Goal: Find specific fact: Find specific fact

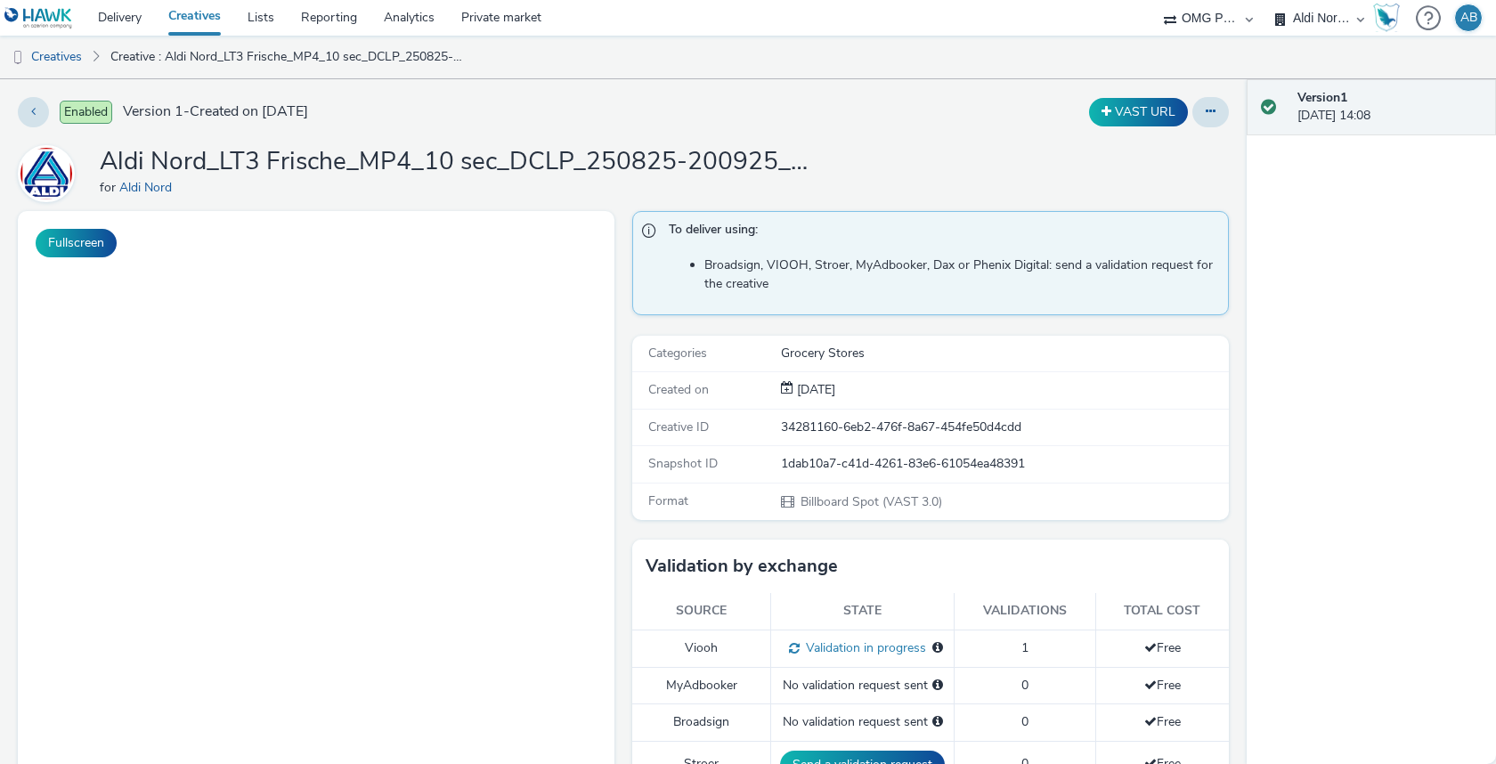
select select "491a0746-e20e-4106-832b-22d0456ef05d"
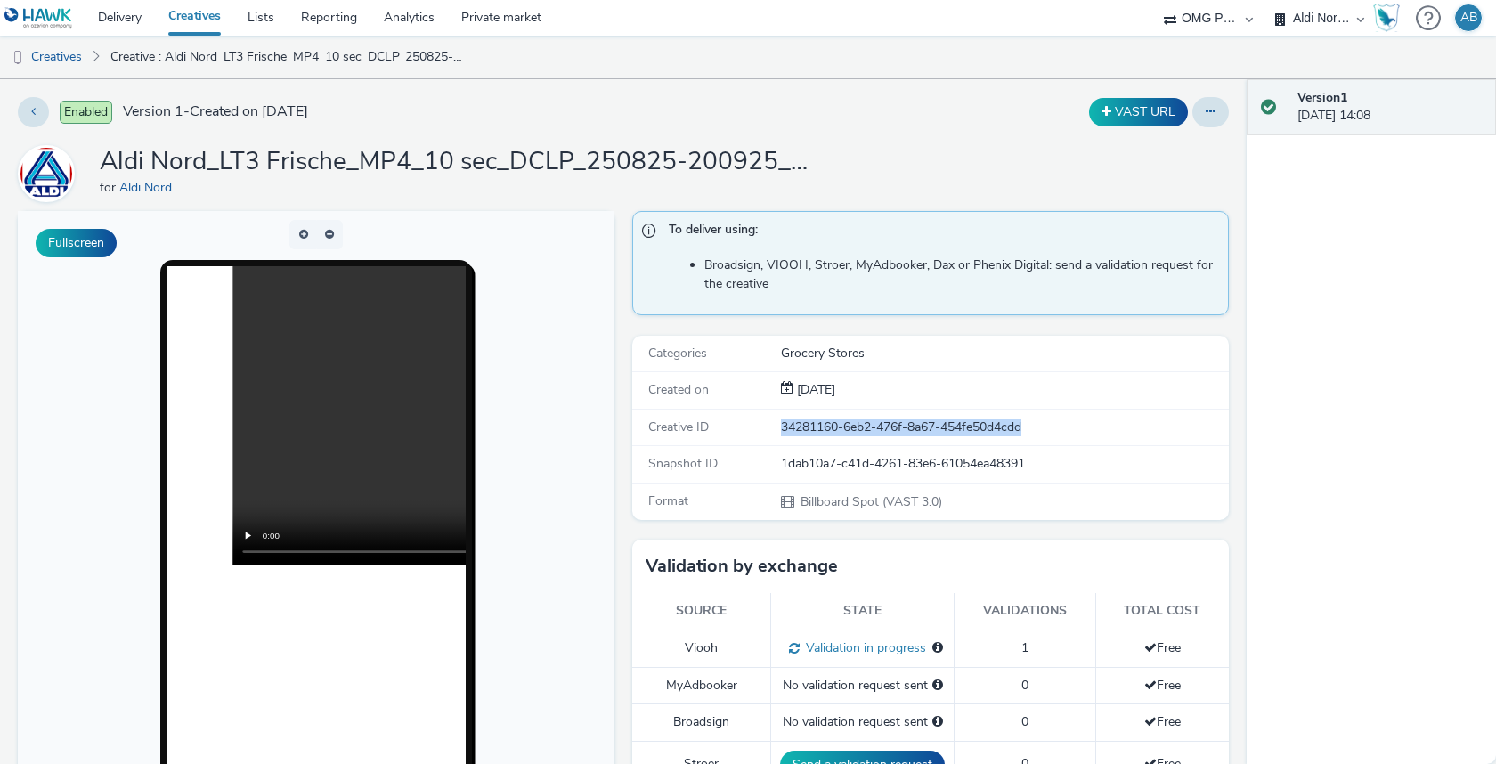
drag, startPoint x: 784, startPoint y: 419, endPoint x: 1076, endPoint y: 419, distance: 292.1
click at [1076, 419] on div "Creative ID 34281160-6eb2-476f-8a67-454fe50d4cdd" at bounding box center [930, 428] width 597 height 37
copy div "34281160-6eb2-476f-8a67-454fe50d4cdd"
drag, startPoint x: 785, startPoint y: 459, endPoint x: 1060, endPoint y: 447, distance: 275.5
click at [1060, 447] on div "Snapshot ID 1dab10a7-c41d-4261-83e6-61054ea48391" at bounding box center [930, 464] width 597 height 37
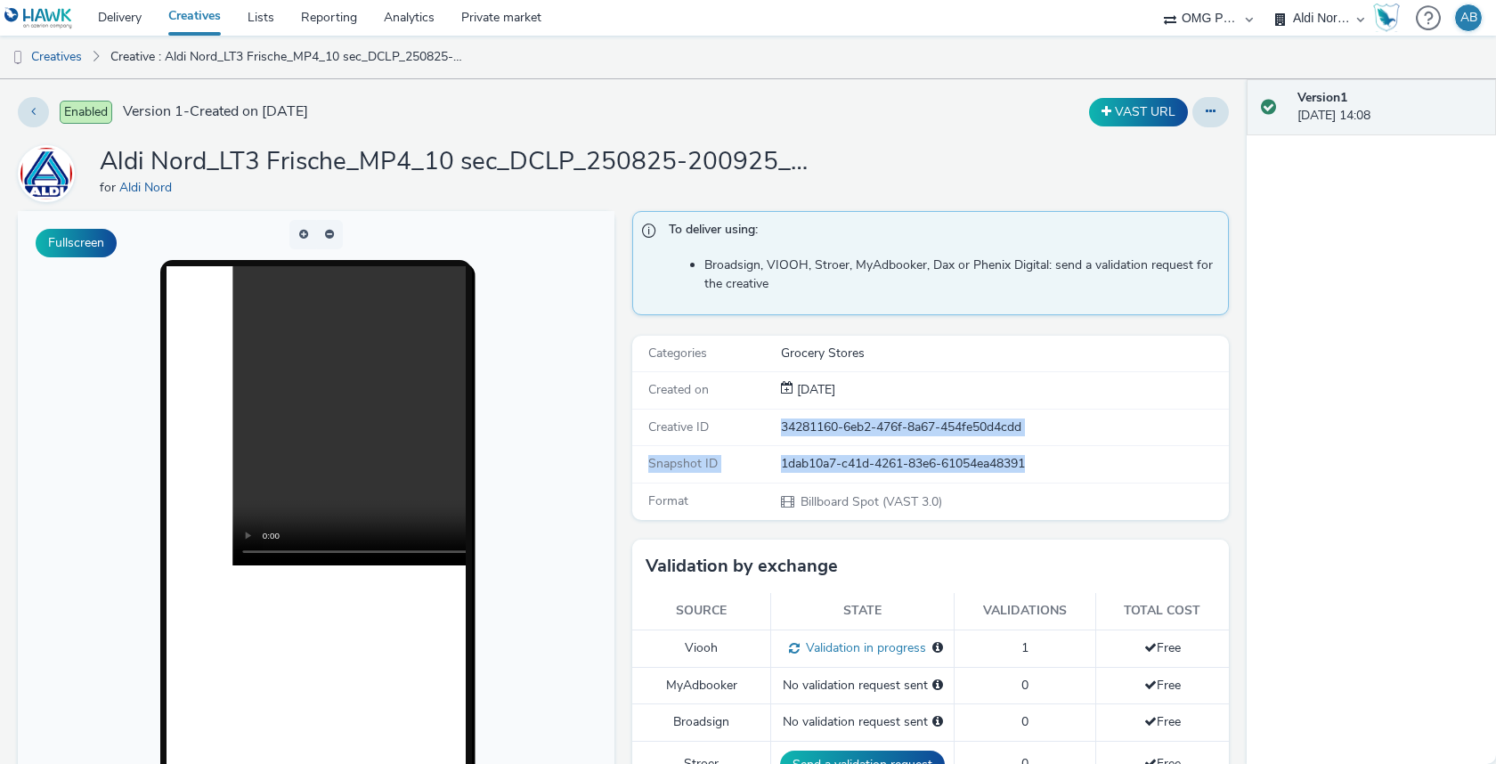
drag, startPoint x: 1049, startPoint y: 455, endPoint x: 778, endPoint y: 421, distance: 273.7
click at [778, 421] on div "Categories Grocery Stores Created on [DATE] Creative ID 34281160-6eb2-476f-8a67…" at bounding box center [930, 428] width 597 height 184
click at [827, 442] on div "Creative ID 34281160-6eb2-476f-8a67-454fe50d4cdd" at bounding box center [930, 428] width 597 height 37
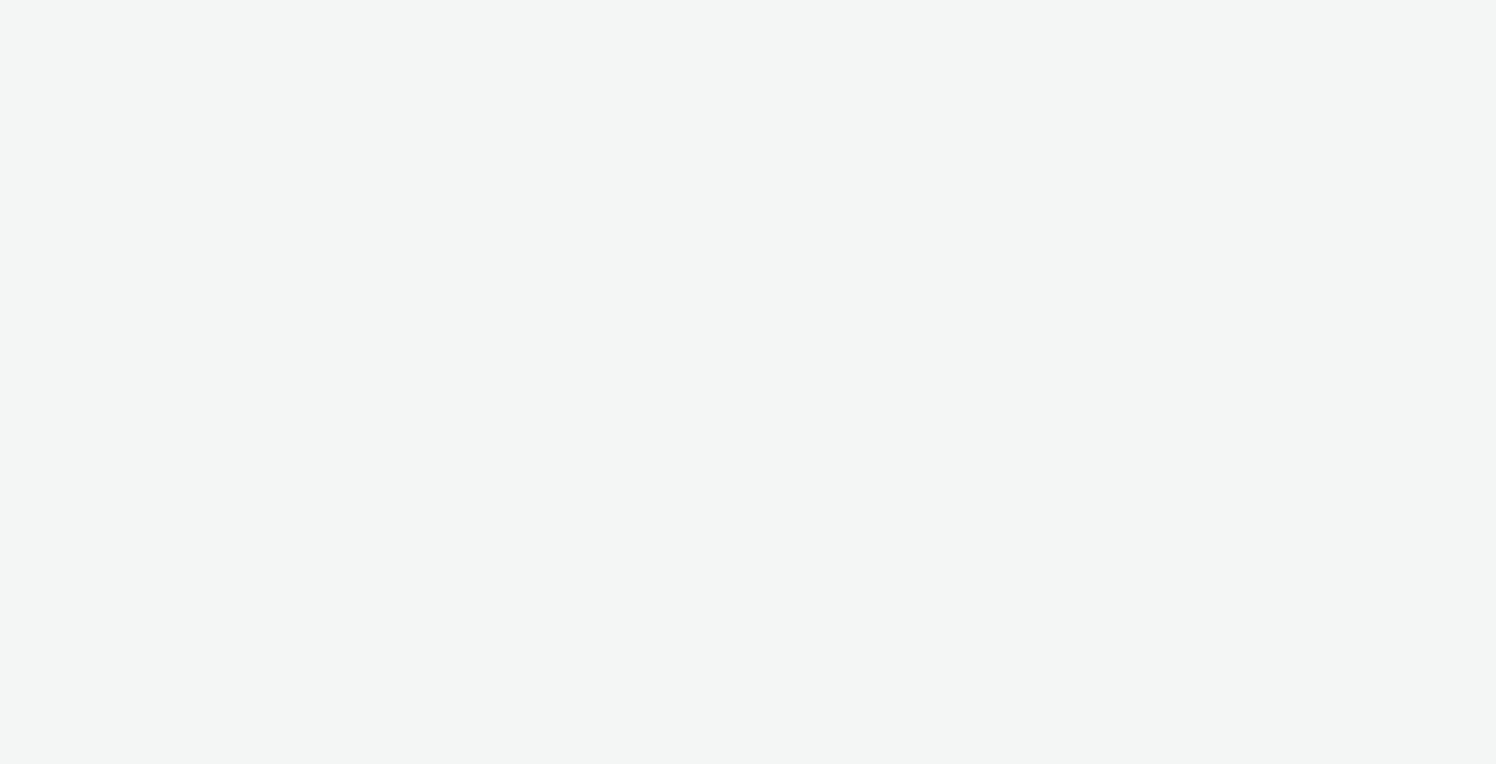
select select "491a0746-e20e-4106-832b-22d0456ef05d"
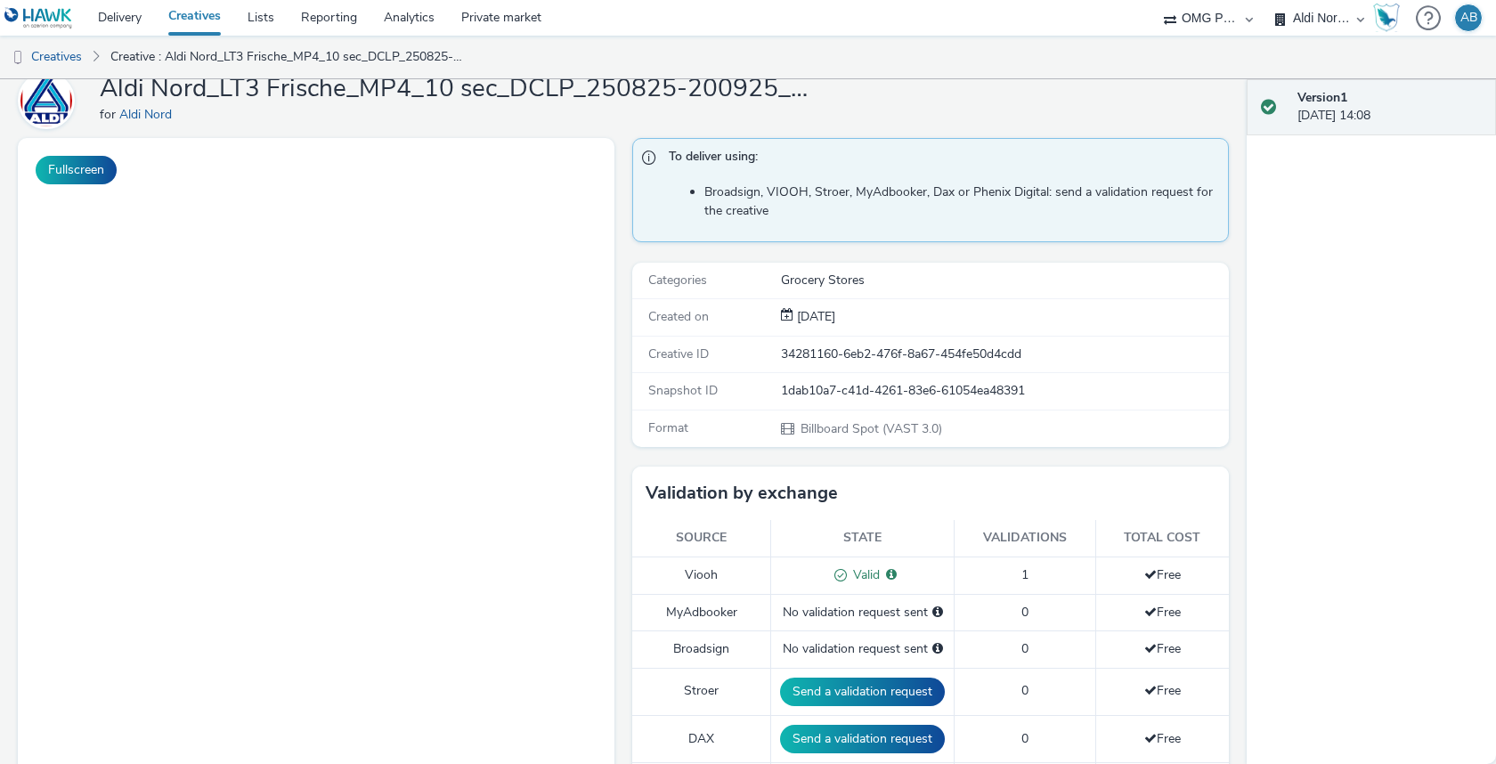
scroll to position [81, 0]
